Goal: Navigation & Orientation: Find specific page/section

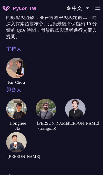
scroll to position [175, 0]
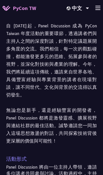
scroll to position [5, 0]
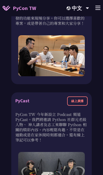
scroll to position [179, 0]
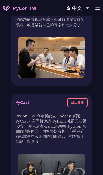
click at [99, 8] on line at bounding box center [97, 8] width 5 height 0
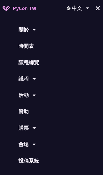
click at [29, 44] on link "時間表" at bounding box center [51, 46] width 103 height 16
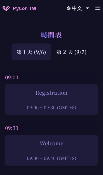
click at [31, 55] on div "第 1 天 (9/6)" at bounding box center [31, 51] width 40 height 17
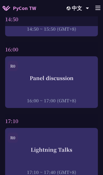
scroll to position [2112, 0]
